Goal: Task Accomplishment & Management: Manage account settings

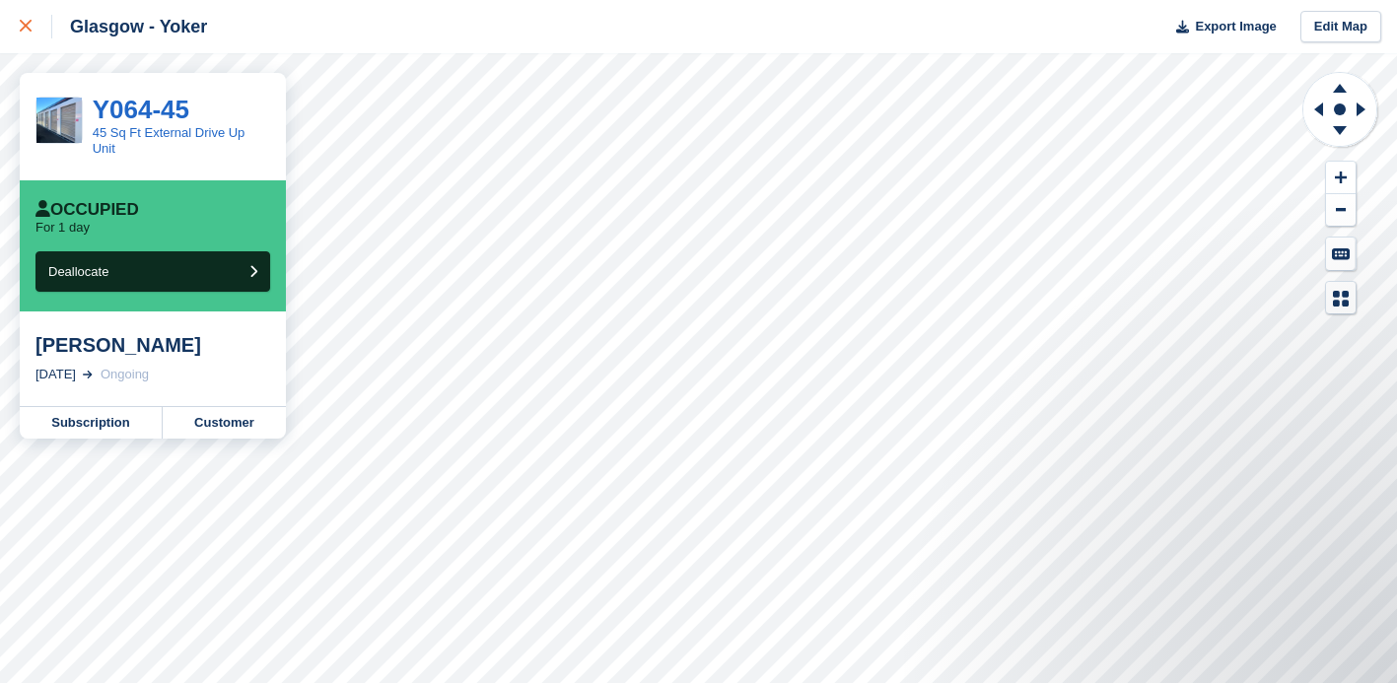
click at [23, 25] on icon at bounding box center [26, 26] width 12 height 12
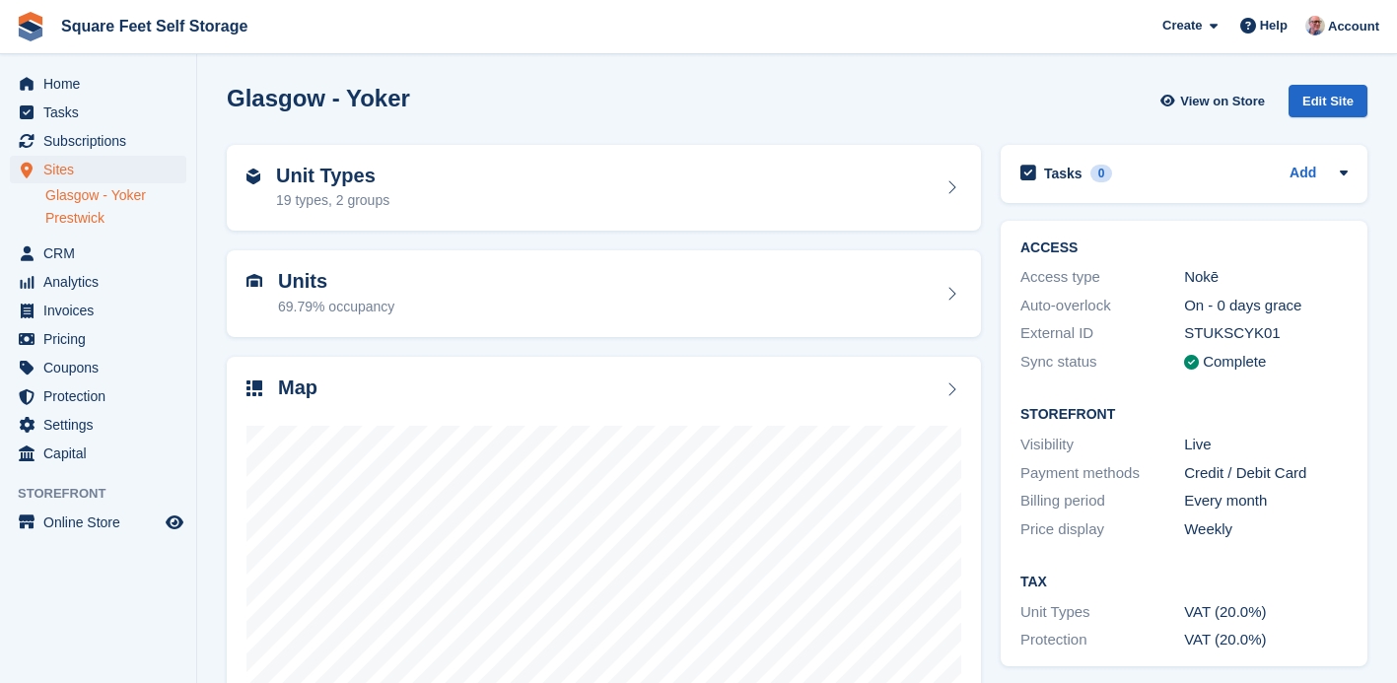
click at [92, 218] on link "Prestwick" at bounding box center [115, 218] width 141 height 19
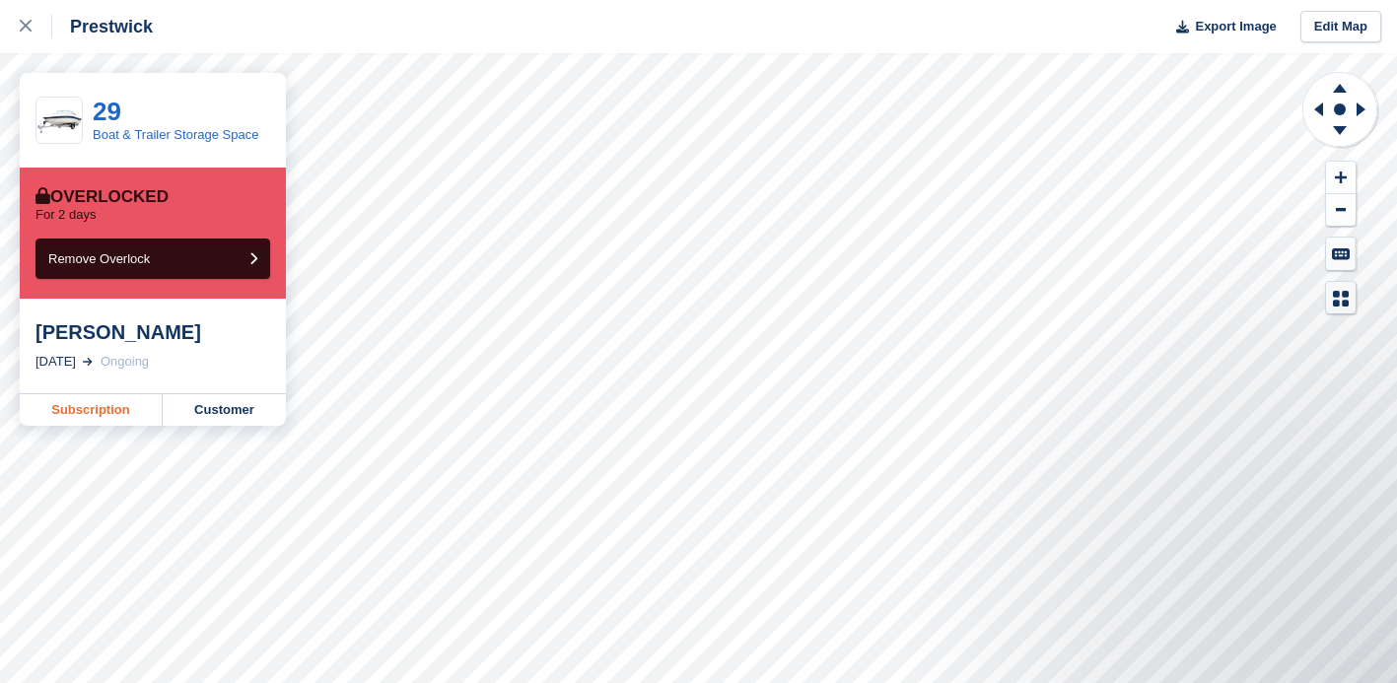
click at [87, 414] on link "Subscription" at bounding box center [91, 410] width 143 height 32
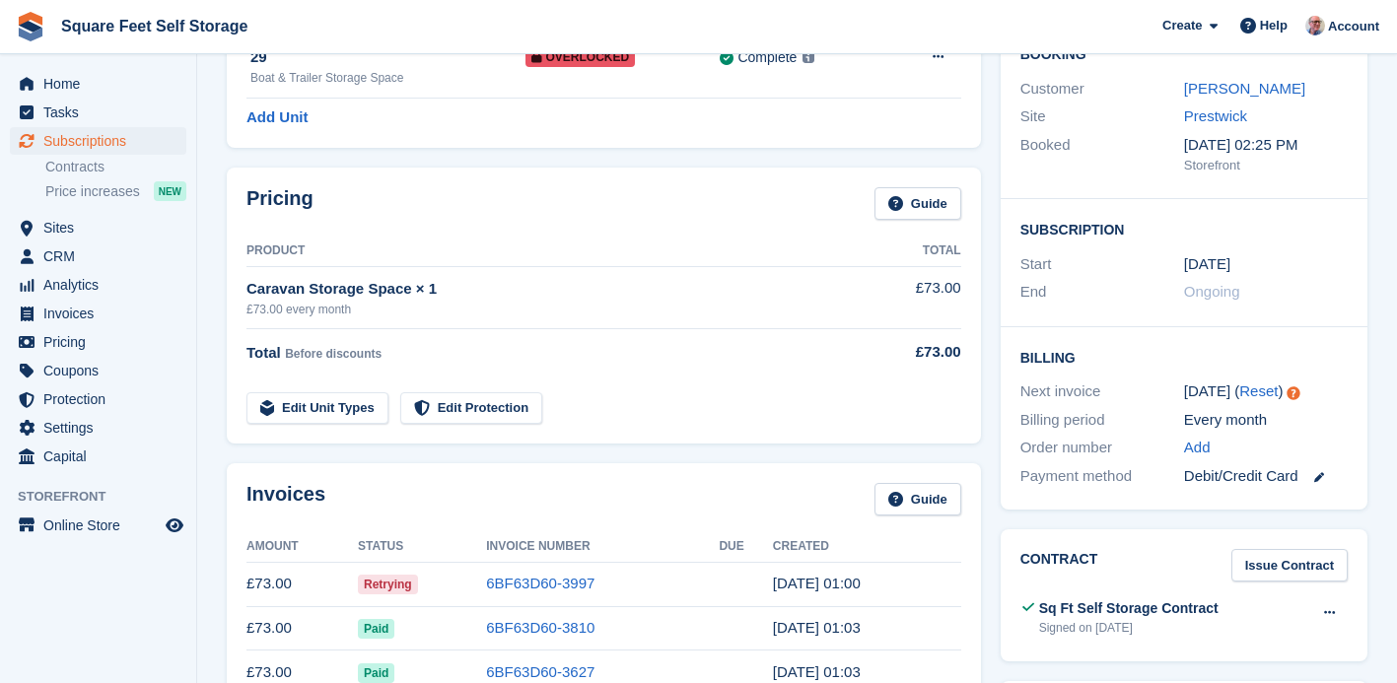
scroll to position [229, 0]
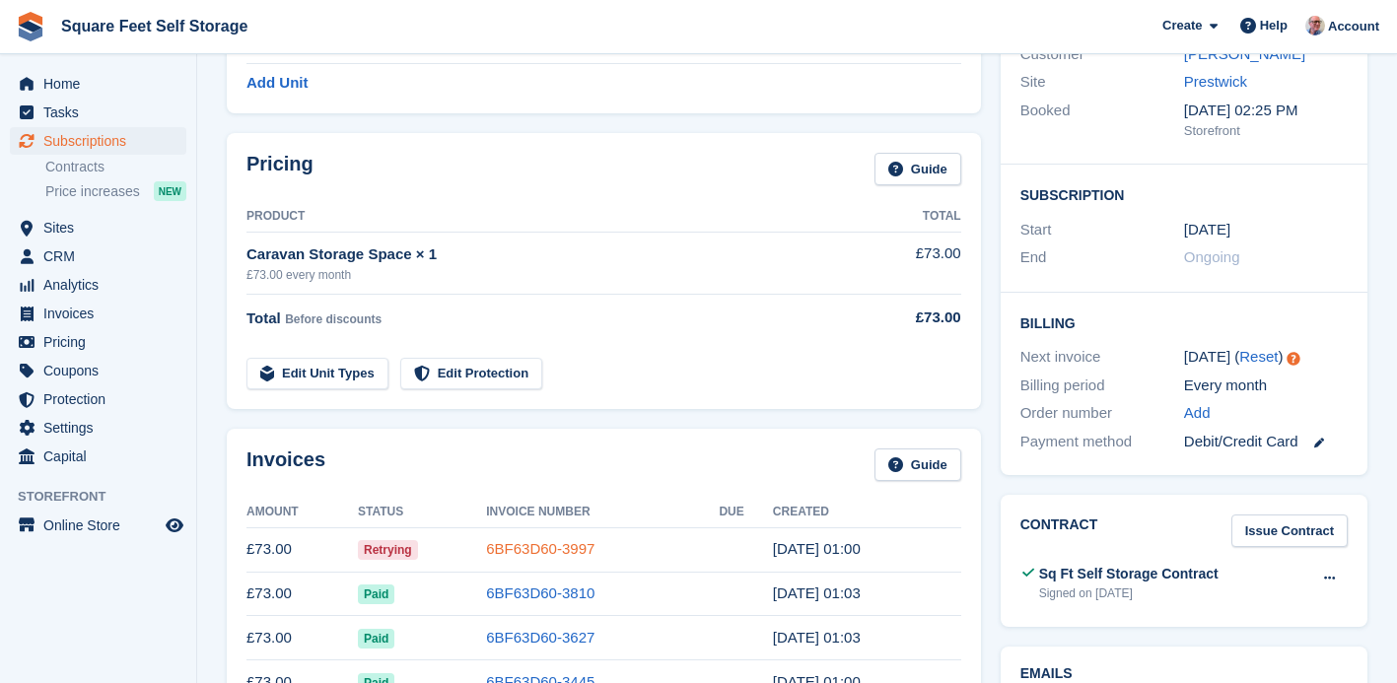
click at [520, 554] on link "6BF63D60-3997" at bounding box center [540, 548] width 108 height 17
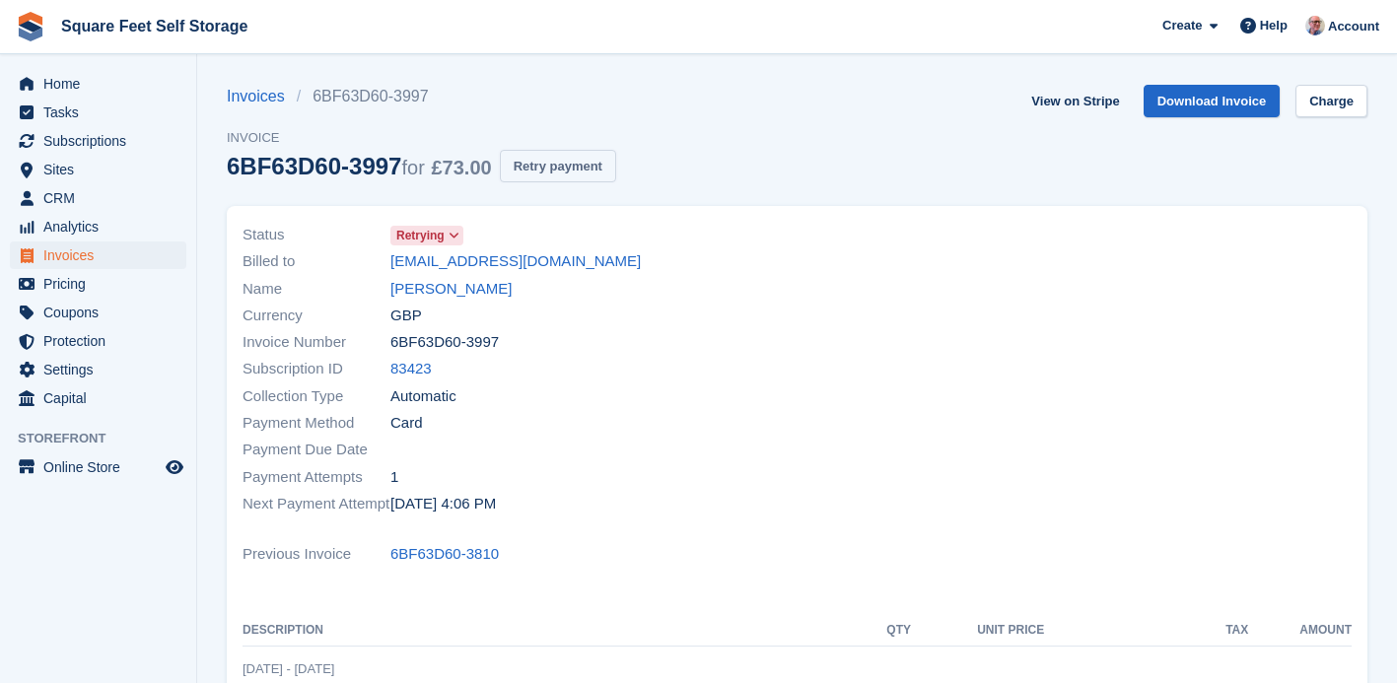
click at [568, 170] on button "Retry payment" at bounding box center [558, 166] width 116 height 33
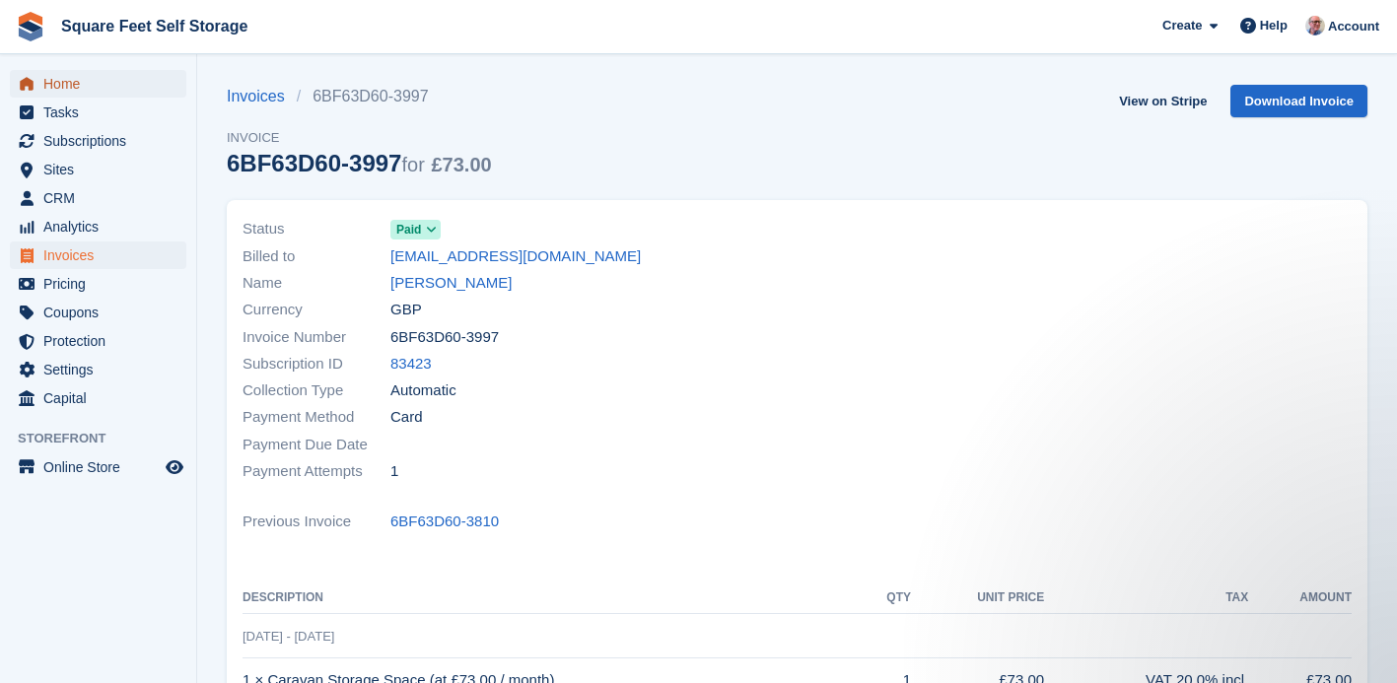
click at [71, 87] on span "Home" at bounding box center [102, 84] width 118 height 28
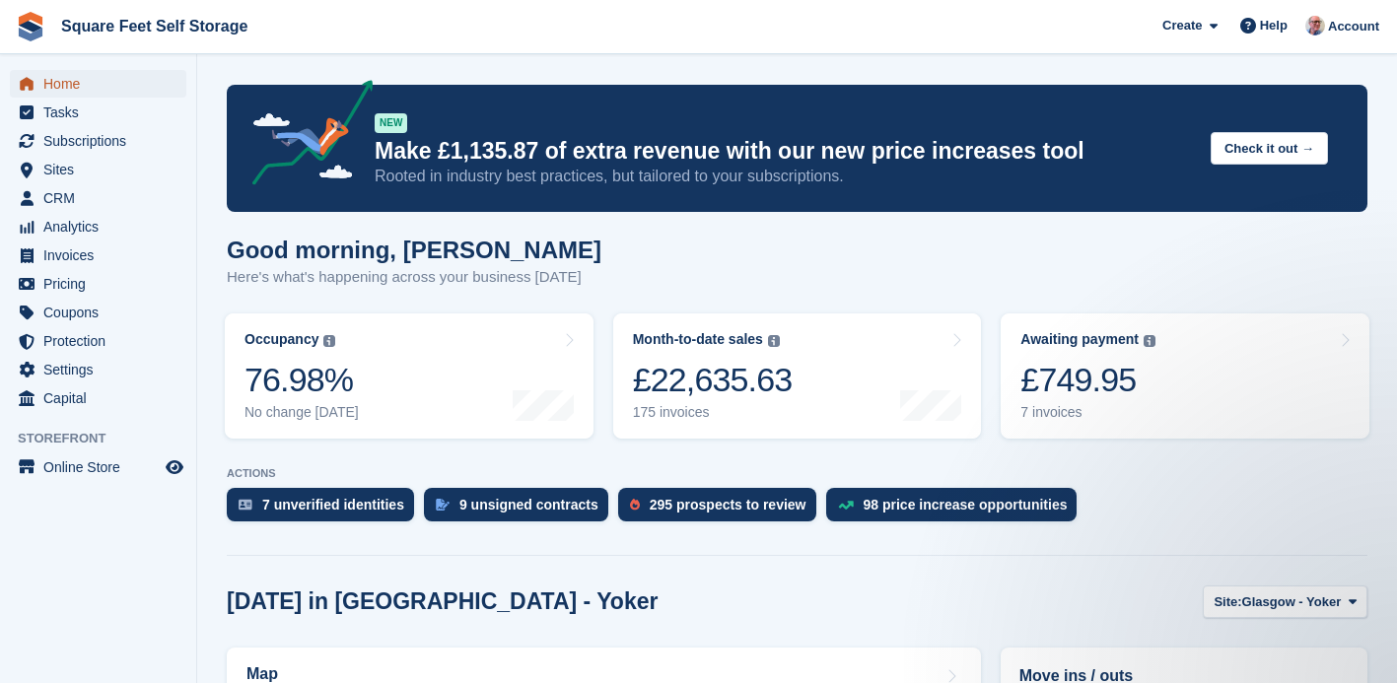
click at [84, 85] on span "Home" at bounding box center [102, 84] width 118 height 28
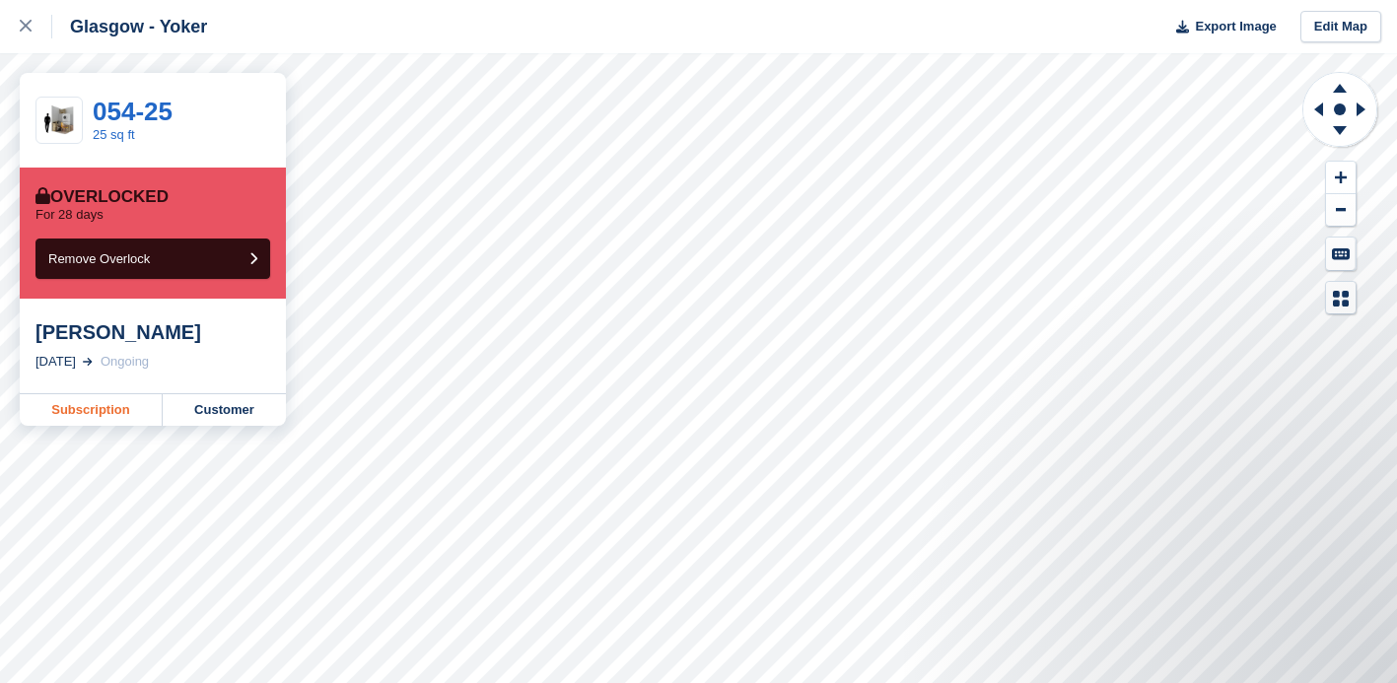
click at [91, 408] on link "Subscription" at bounding box center [91, 410] width 143 height 32
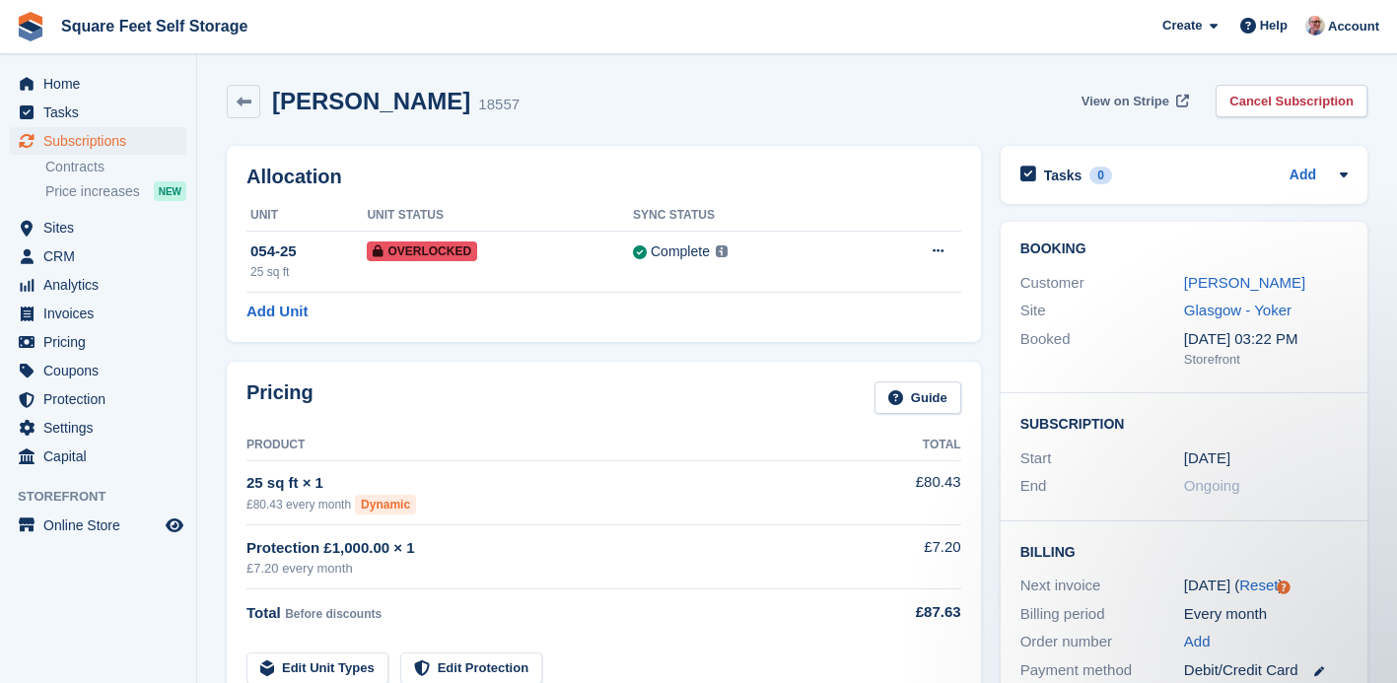
click at [1122, 102] on span "View on Stripe" at bounding box center [1125, 102] width 88 height 20
